Goal: Information Seeking & Learning: Learn about a topic

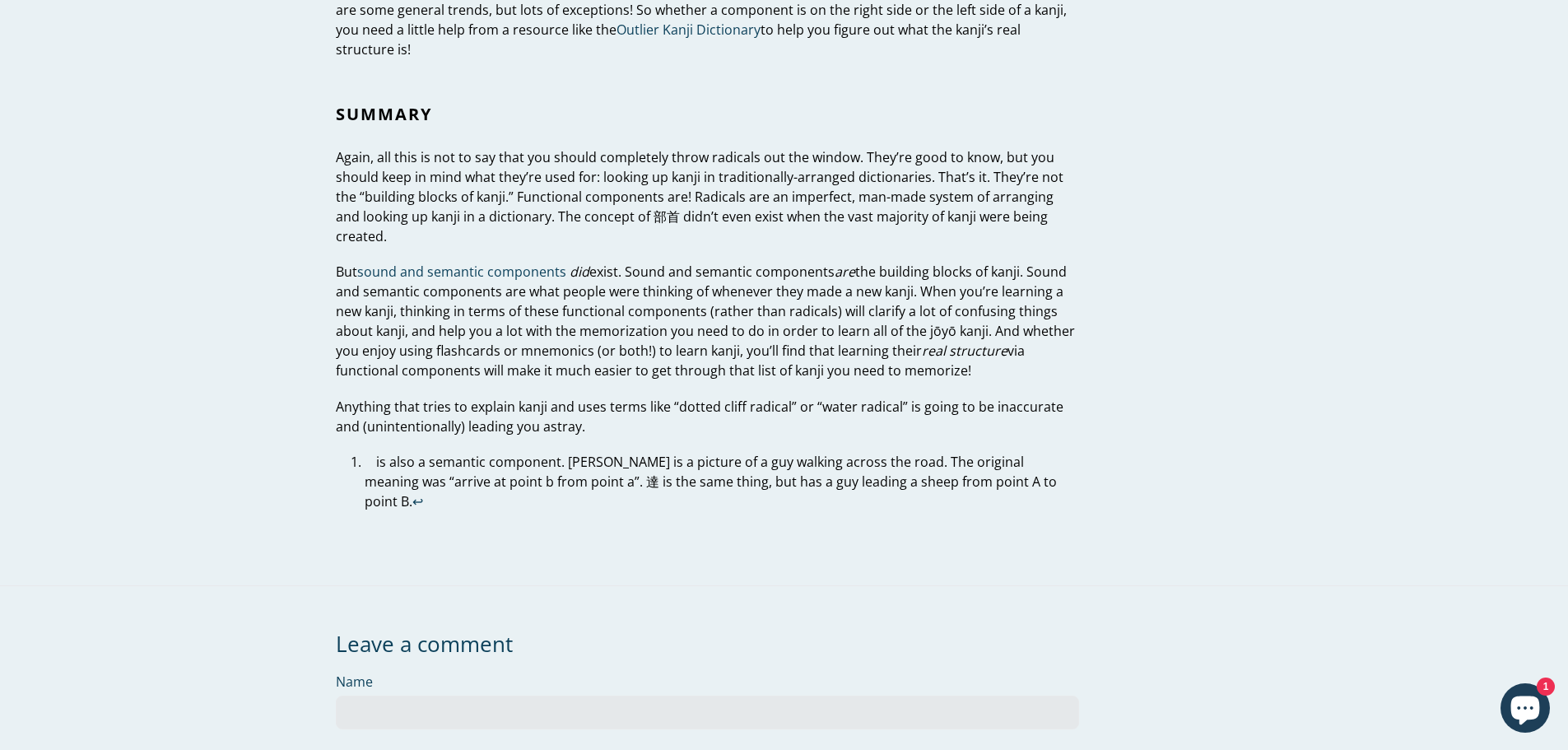
scroll to position [5253, 0]
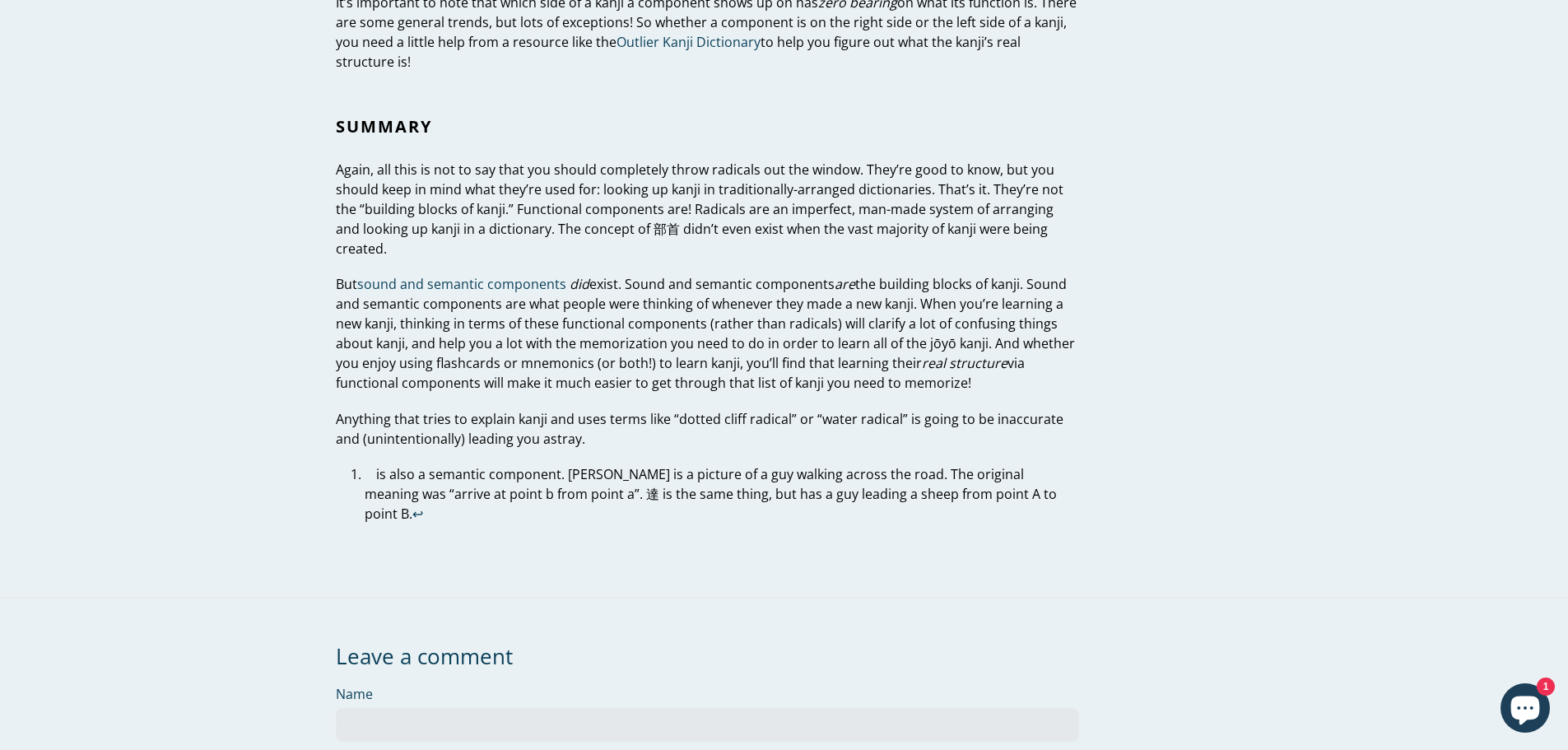
scroll to position [5253, 0]
